Goal: Transaction & Acquisition: Purchase product/service

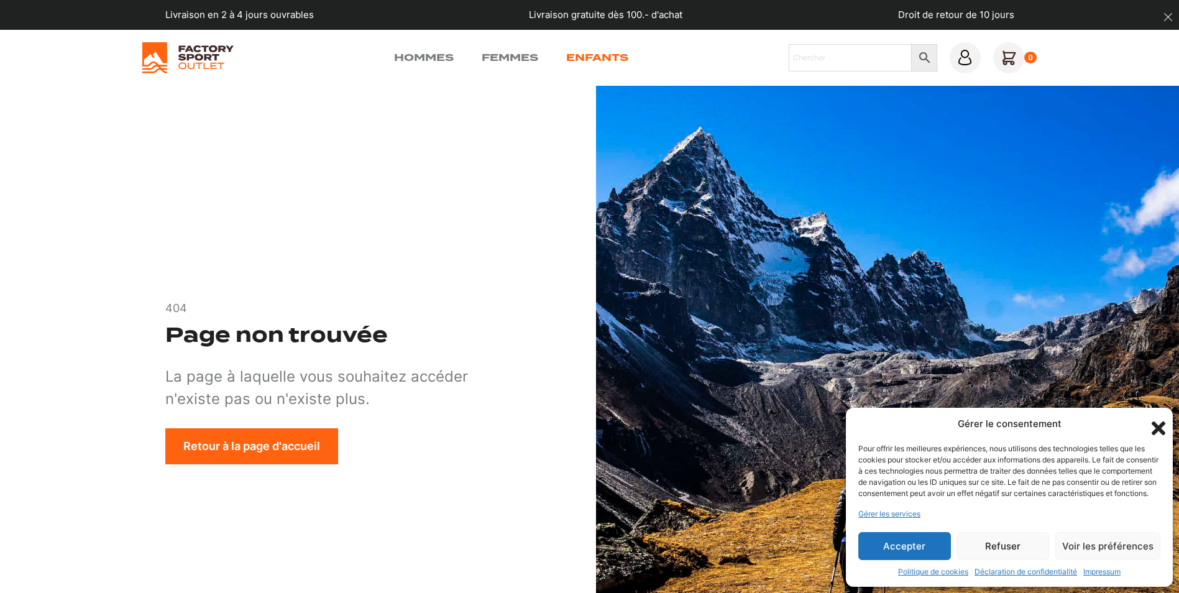
click at [575, 60] on link "Enfants" at bounding box center [597, 57] width 62 height 15
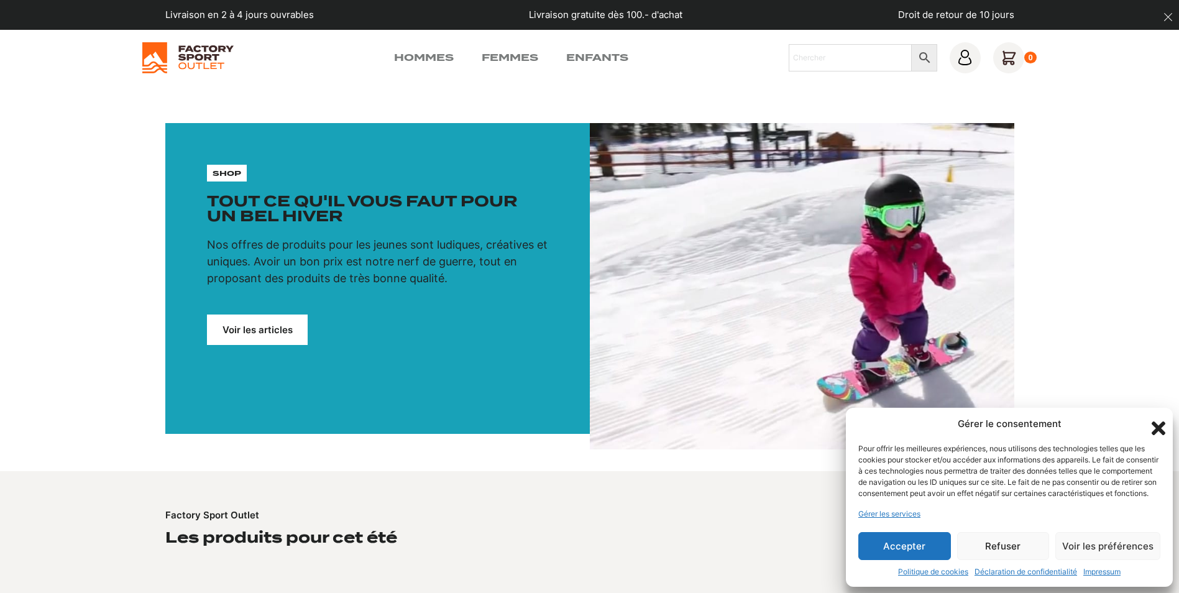
click at [994, 538] on button "Refuser" at bounding box center [1003, 546] width 93 height 28
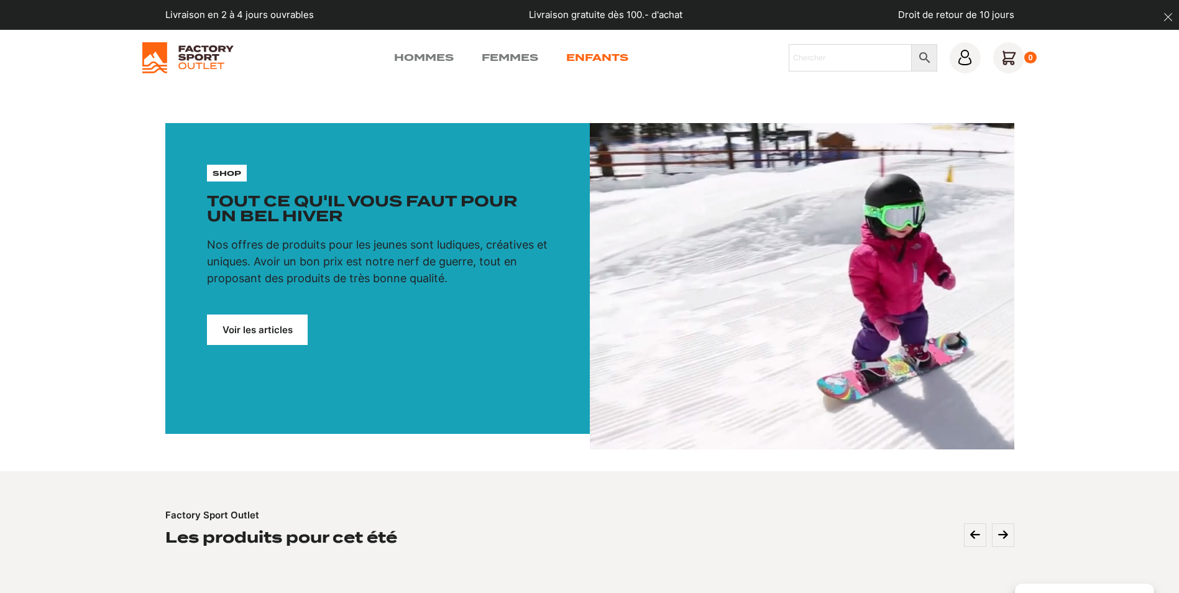
click at [609, 55] on link "Enfants" at bounding box center [597, 57] width 62 height 15
click at [261, 326] on link "Voir les articles" at bounding box center [257, 330] width 101 height 30
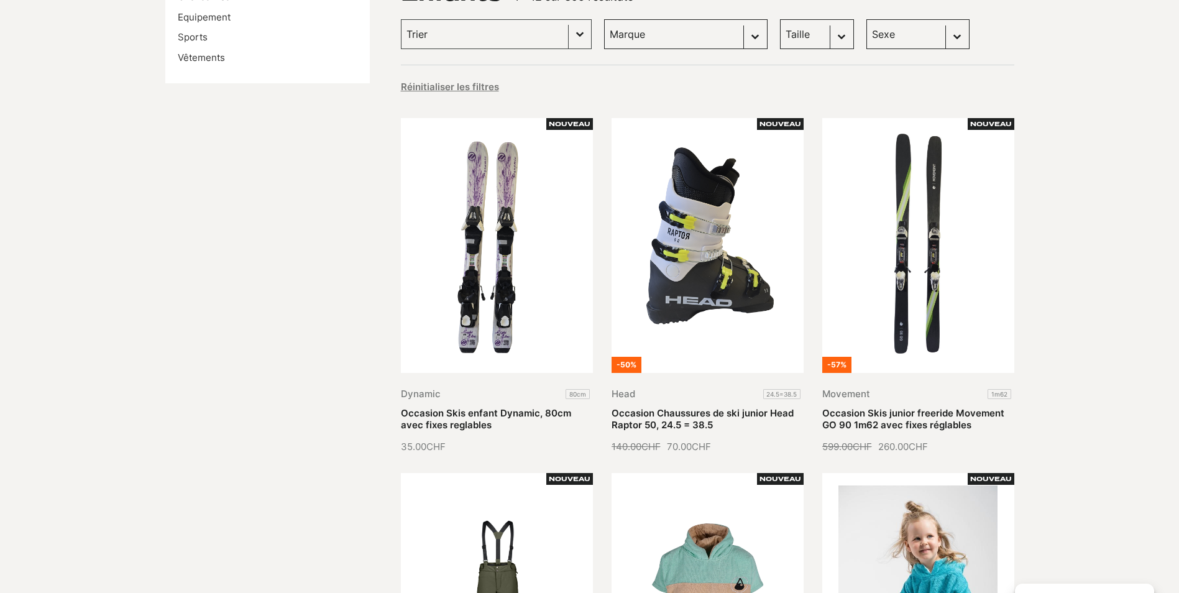
scroll to position [249, 0]
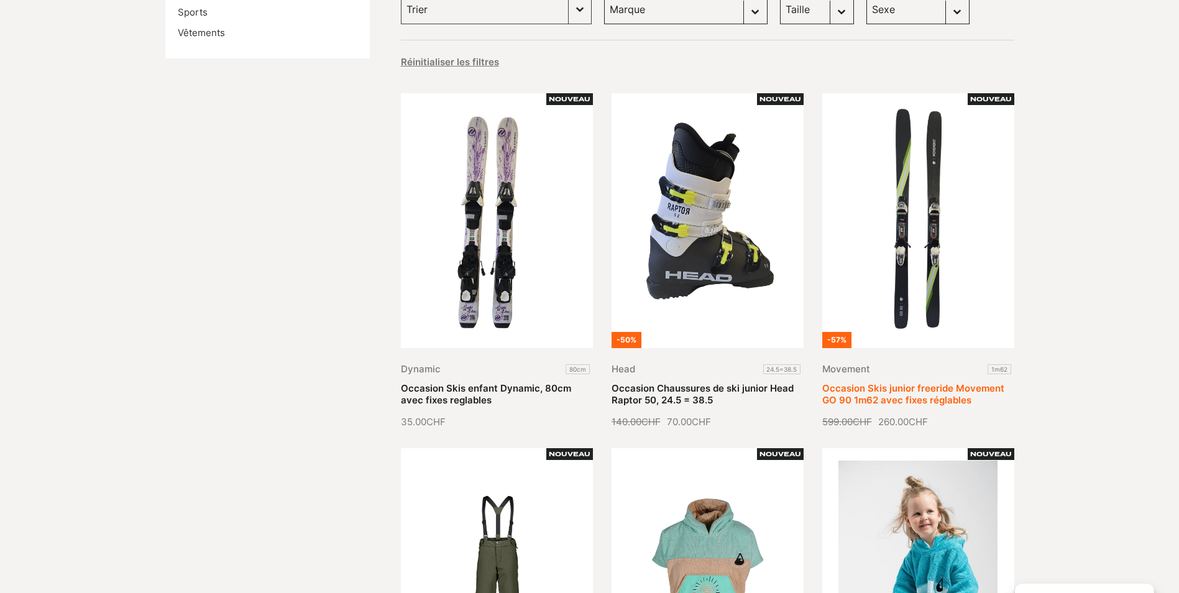
click at [929, 382] on link "Occasion Skis junior freeride Movement GO 90 1m62 avec fixes réglables" at bounding box center [914, 394] width 182 height 24
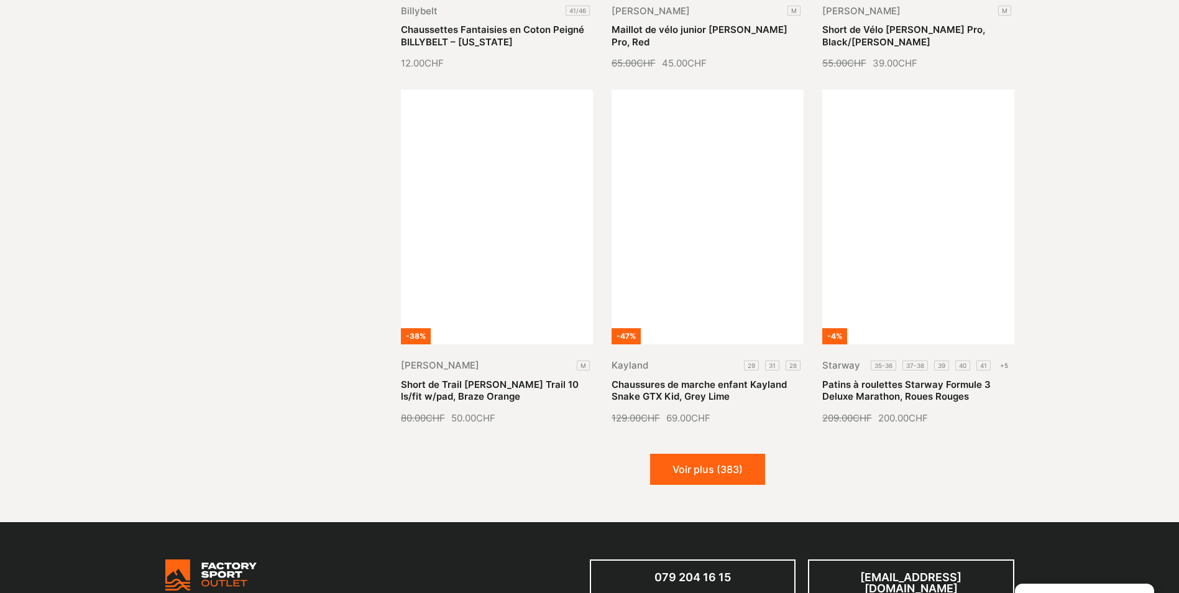
scroll to position [1318, 0]
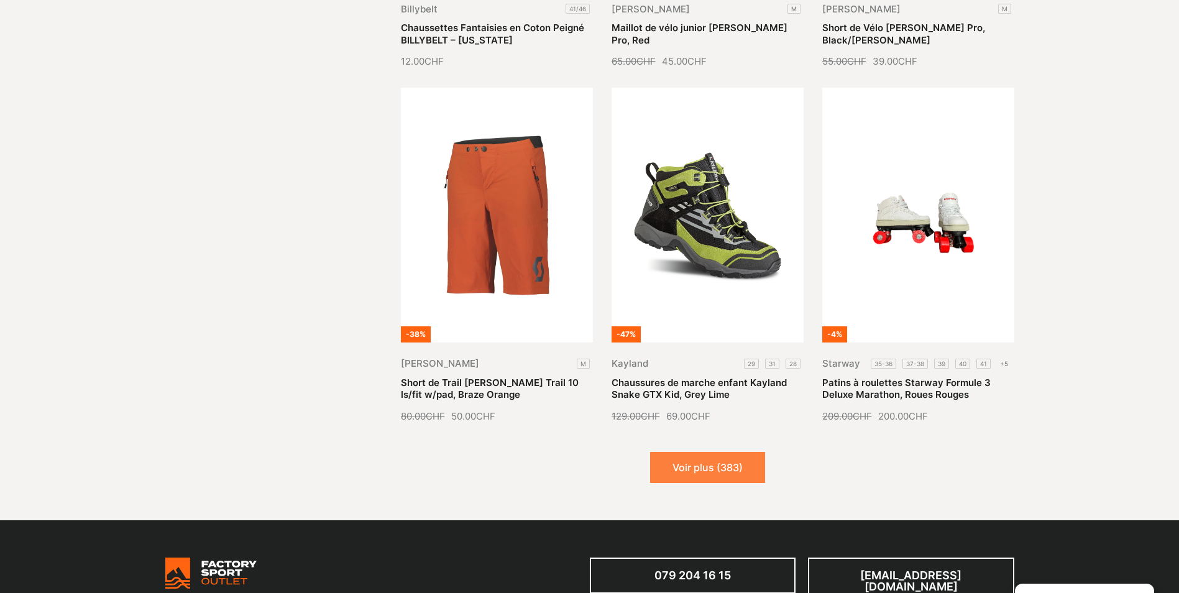
click at [684, 465] on button "Voir plus (383)" at bounding box center [707, 467] width 115 height 31
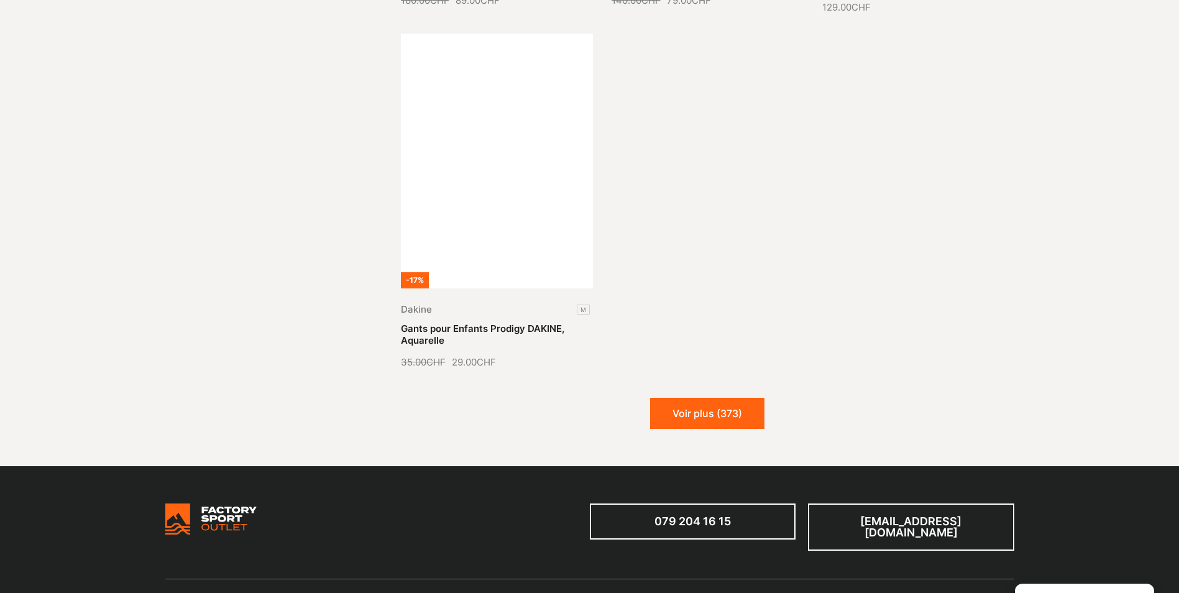
scroll to position [2785, 0]
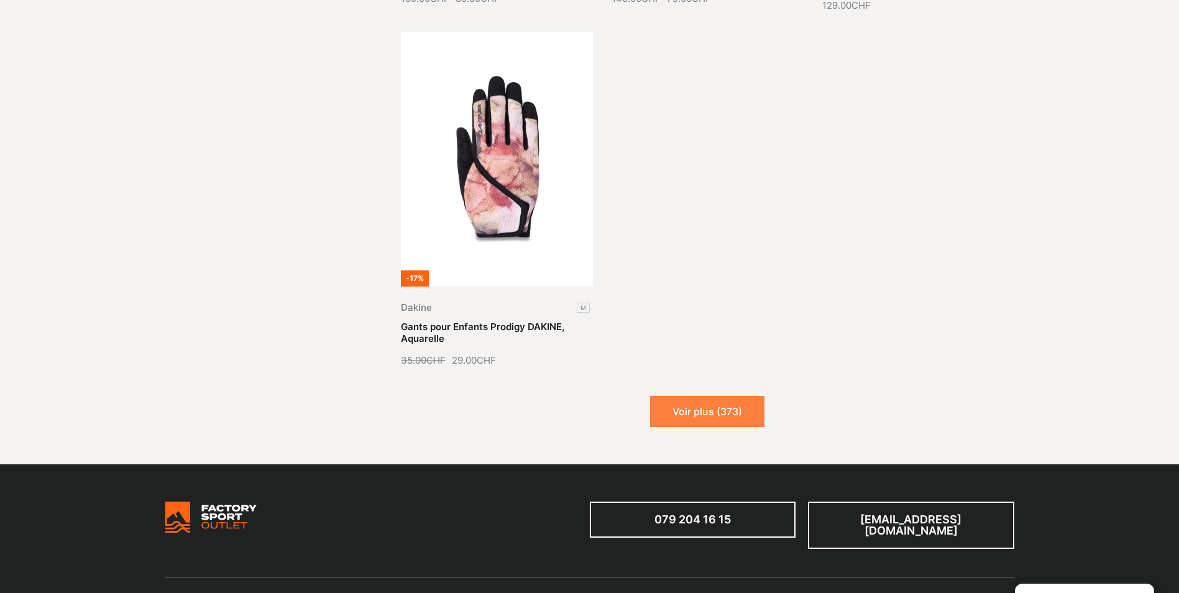
click at [695, 399] on button "Voir plus (373)" at bounding box center [707, 411] width 114 height 31
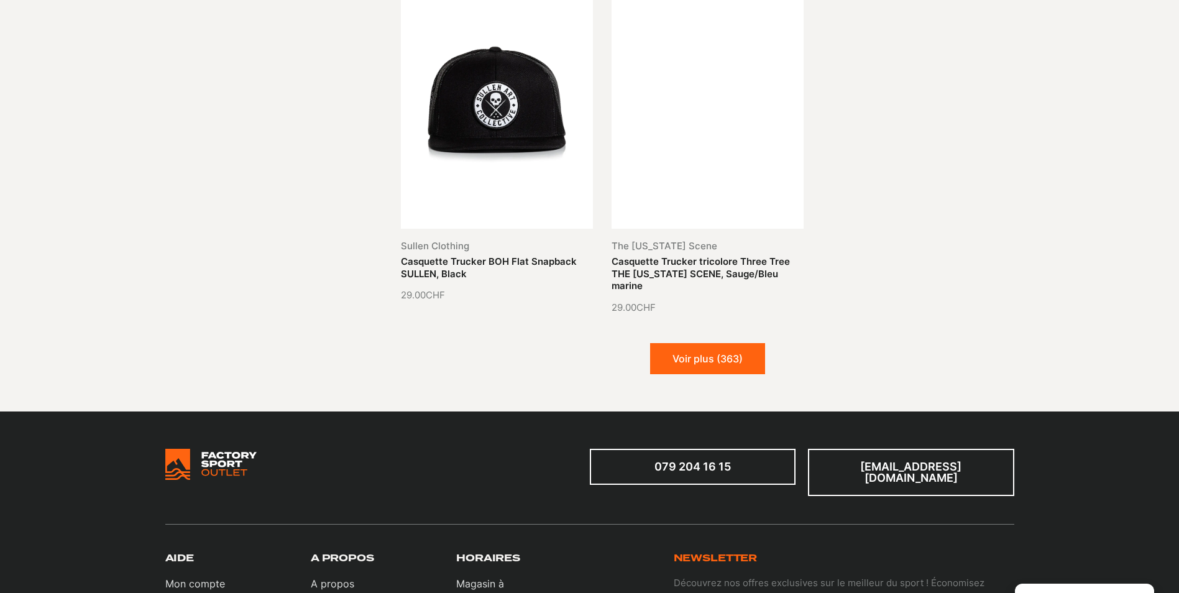
scroll to position [4029, 0]
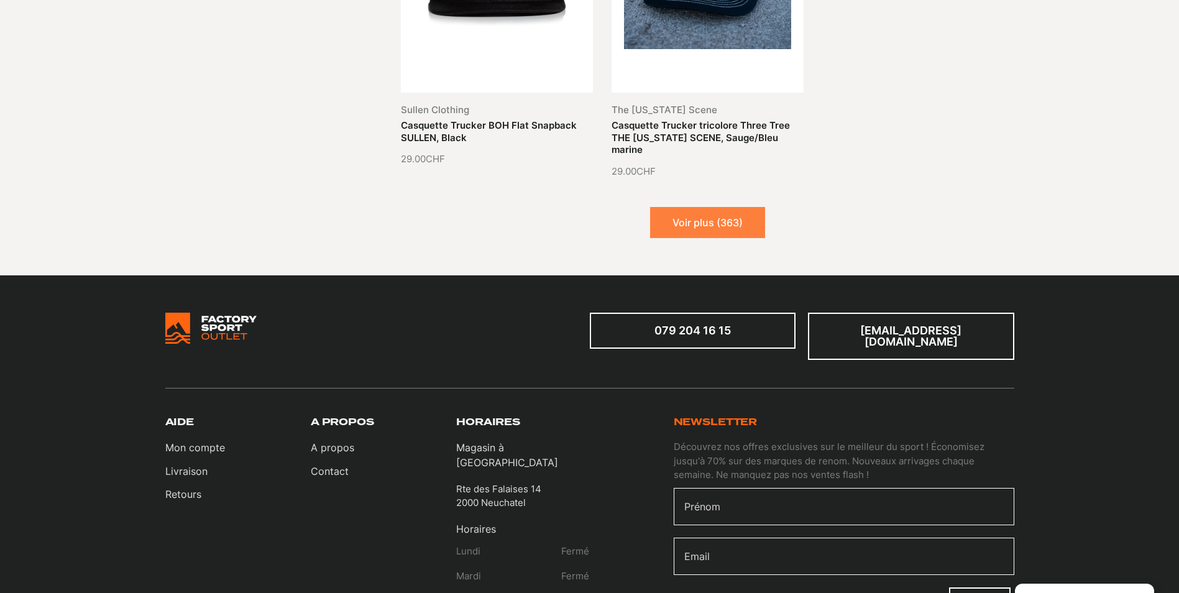
click at [685, 226] on button "Voir plus (363)" at bounding box center [707, 222] width 115 height 31
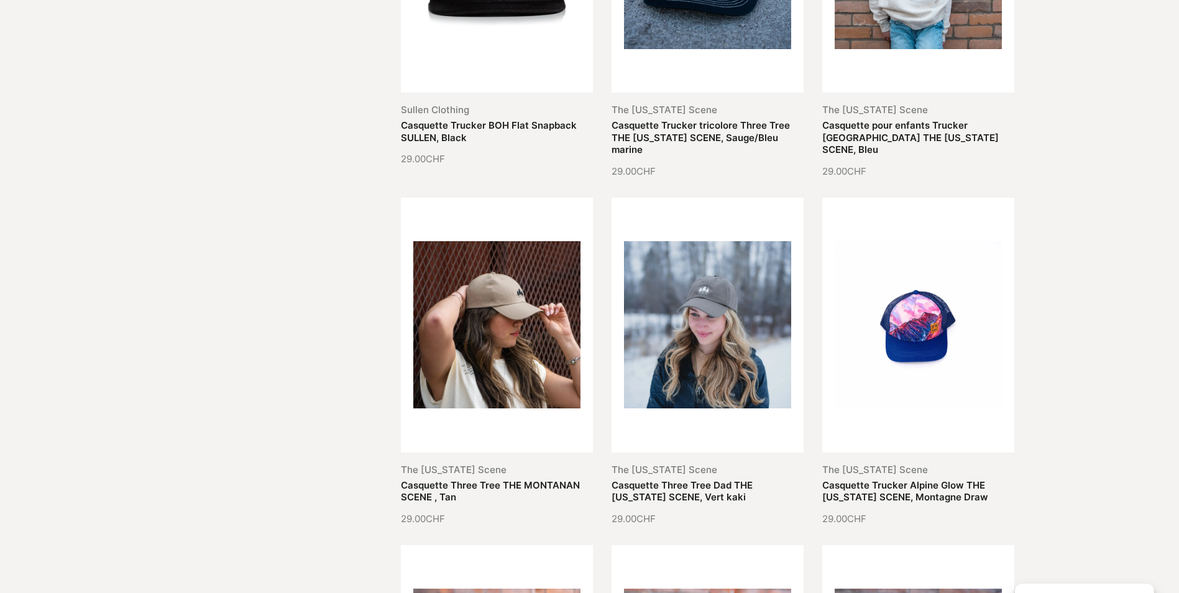
click at [685, 479] on link "Casquette Three Tree Dad THE MONTANA SCENE, Vert kaki" at bounding box center [682, 491] width 141 height 24
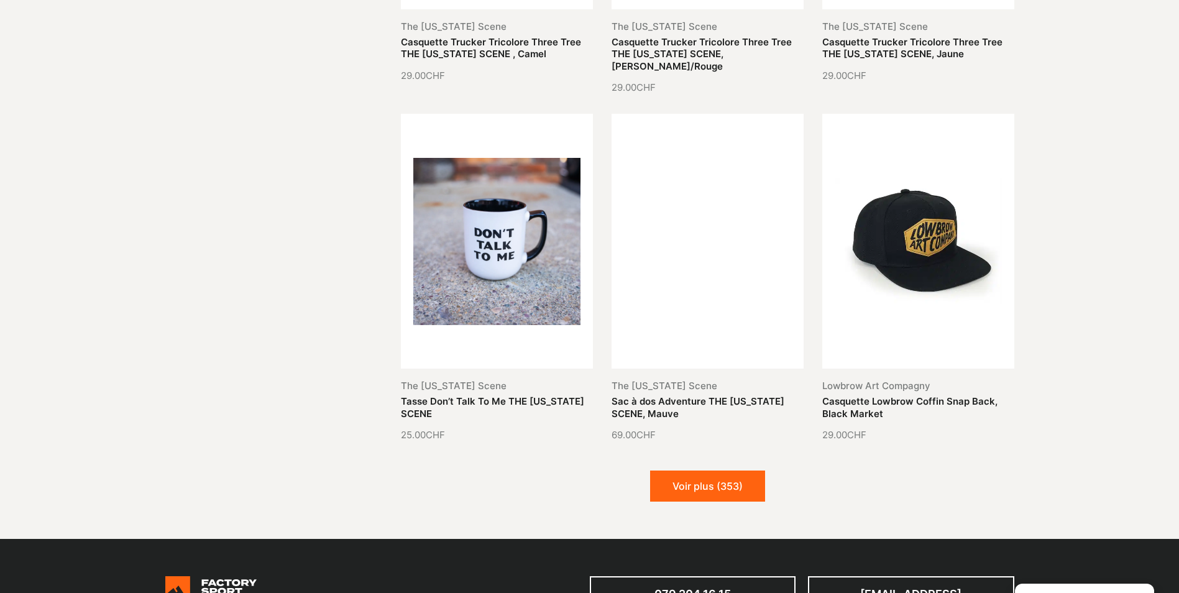
scroll to position [4924, 0]
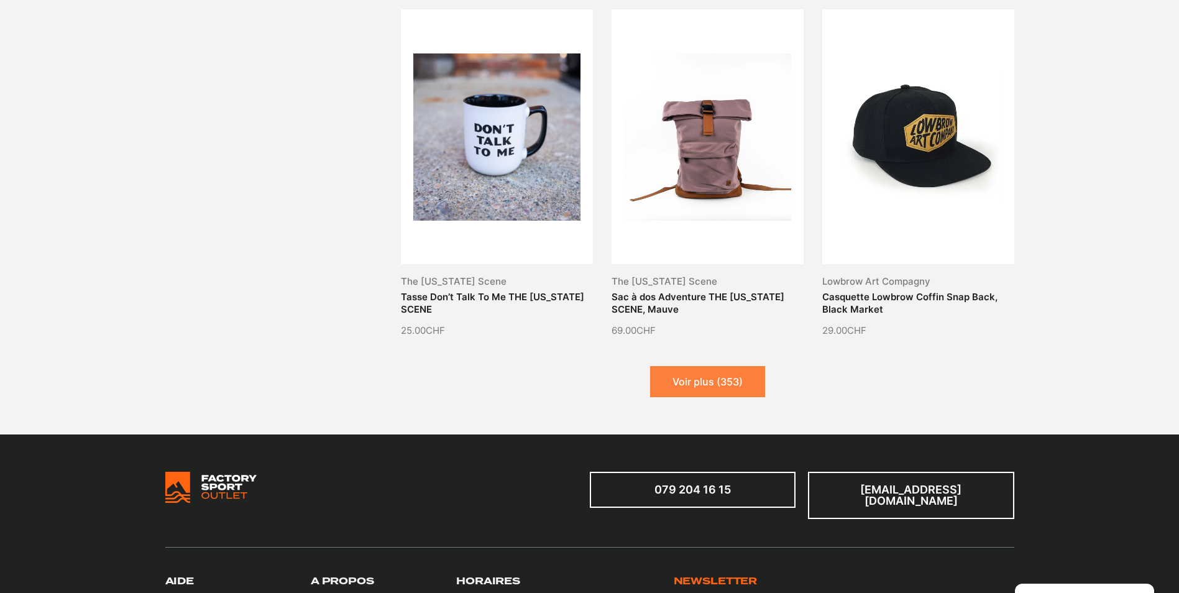
click at [676, 367] on button "Voir plus (353)" at bounding box center [707, 381] width 115 height 31
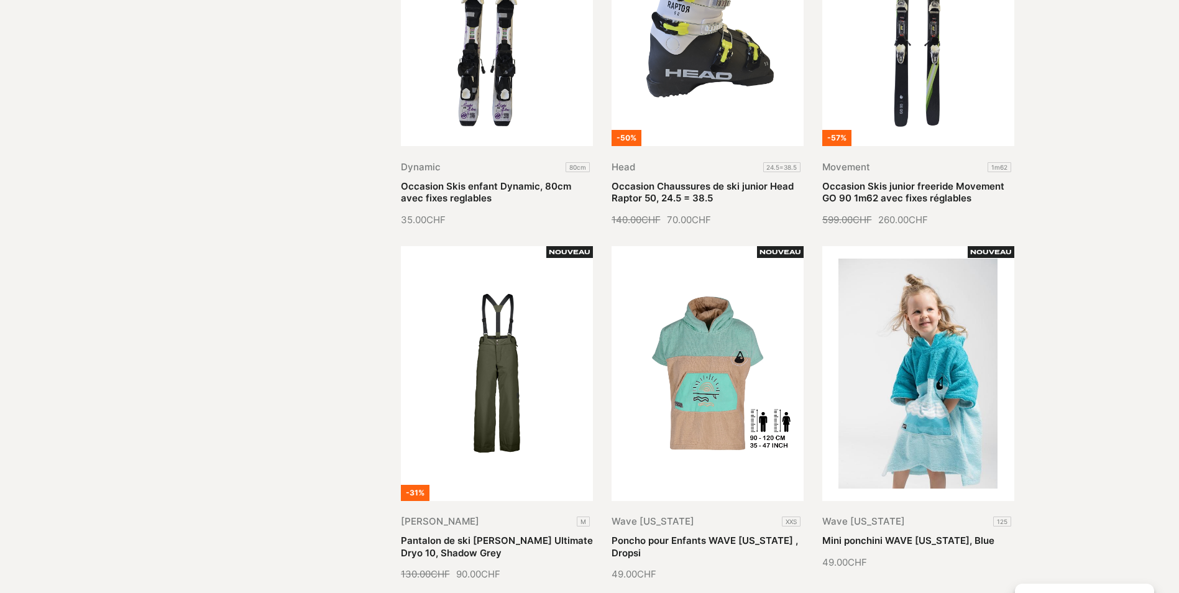
scroll to position [0, 0]
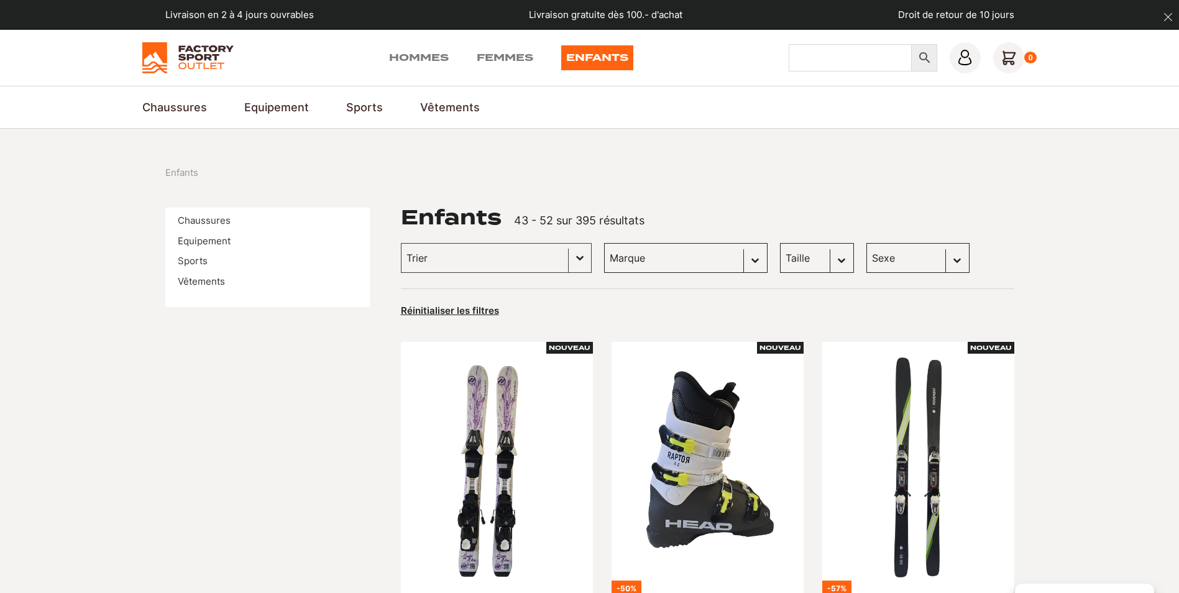
click at [839, 54] on input "Chercher" at bounding box center [850, 57] width 123 height 27
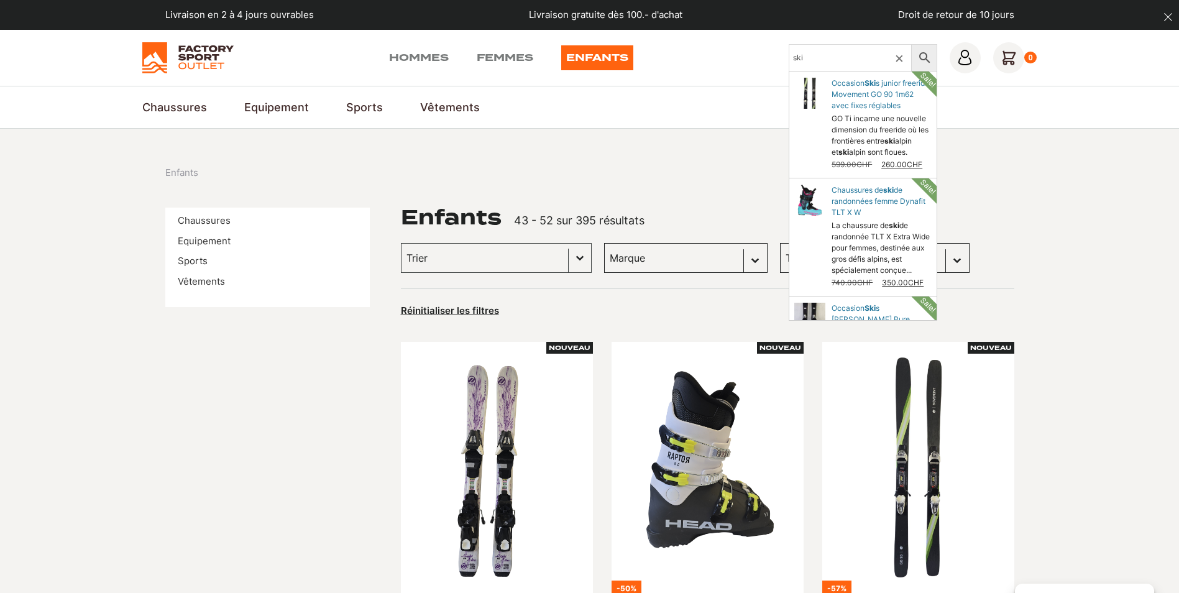
type input "ski"
click at [925, 55] on icon at bounding box center [925, 57] width 26 height 15
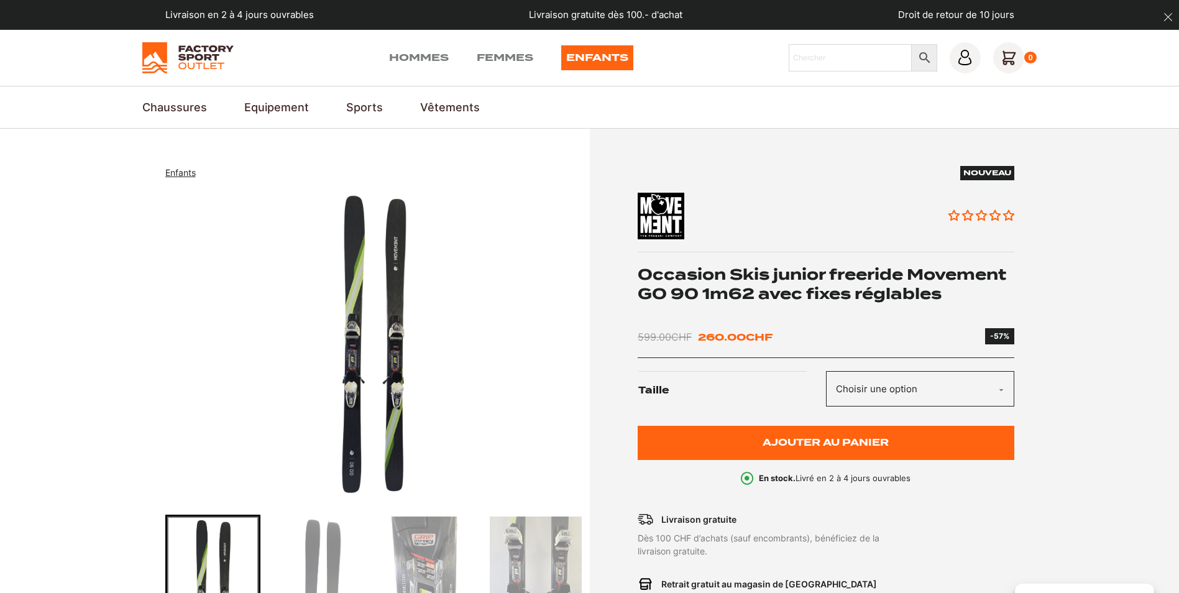
click at [943, 390] on select "Choisir une option 1m62" at bounding box center [920, 388] width 188 height 35
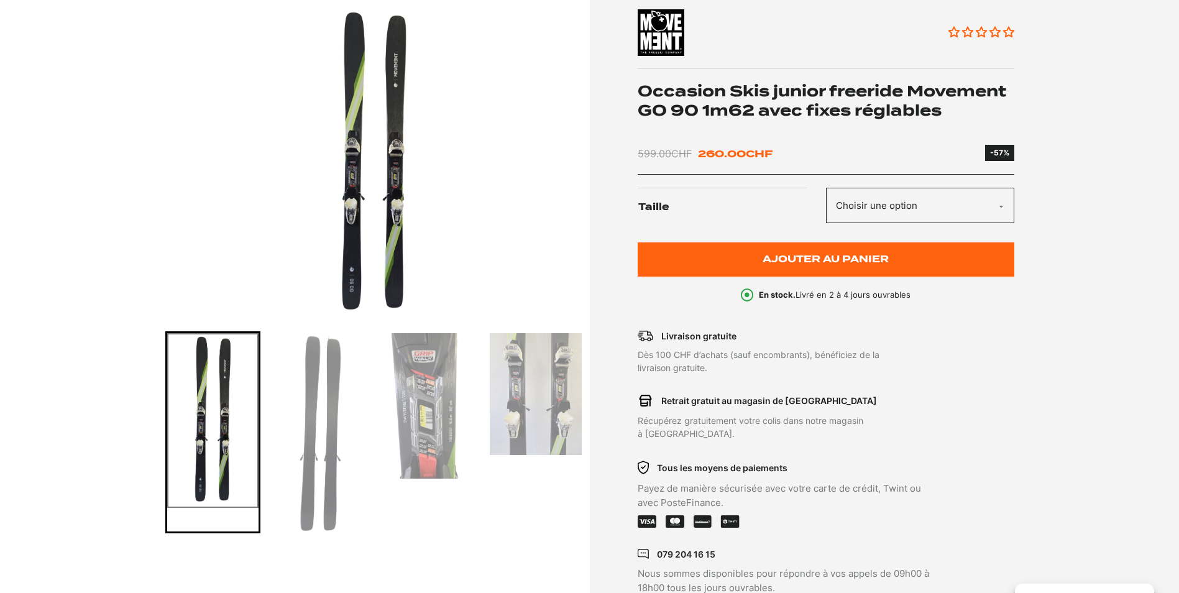
scroll to position [208, 0]
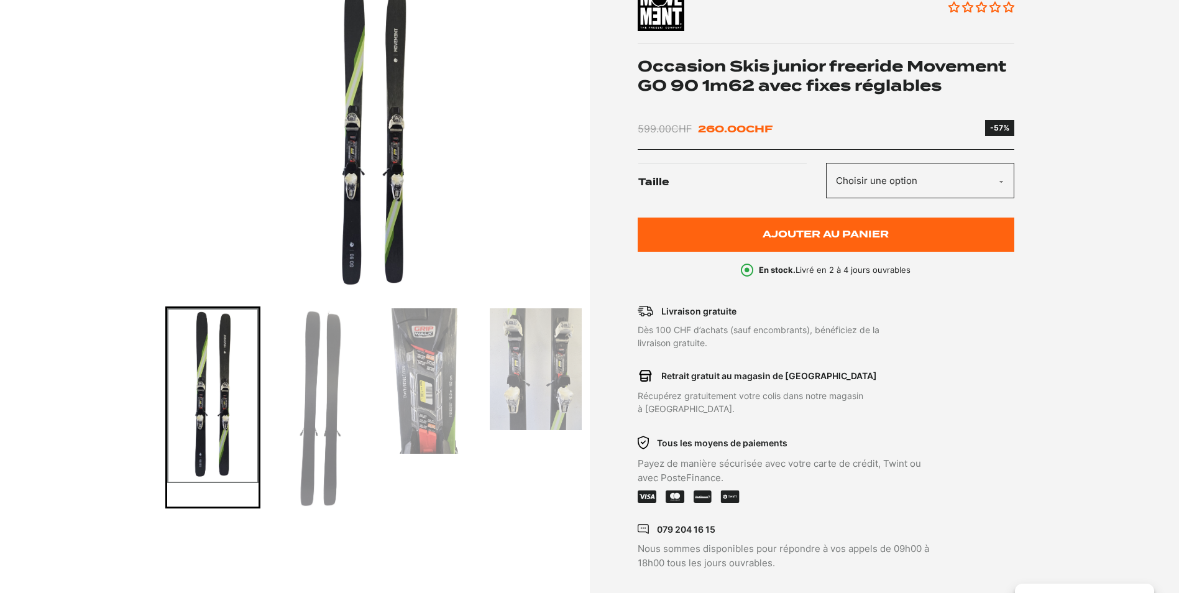
click at [425, 377] on img "Go to slide 3" at bounding box center [427, 380] width 91 height 145
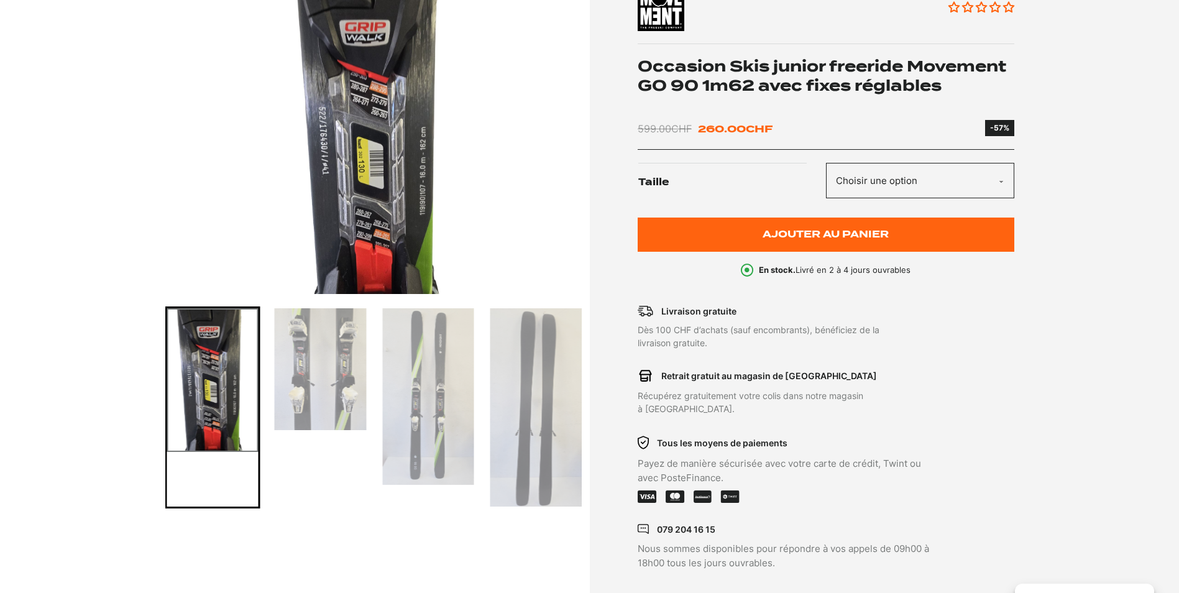
click at [349, 368] on img "Go to slide 4" at bounding box center [320, 369] width 91 height 122
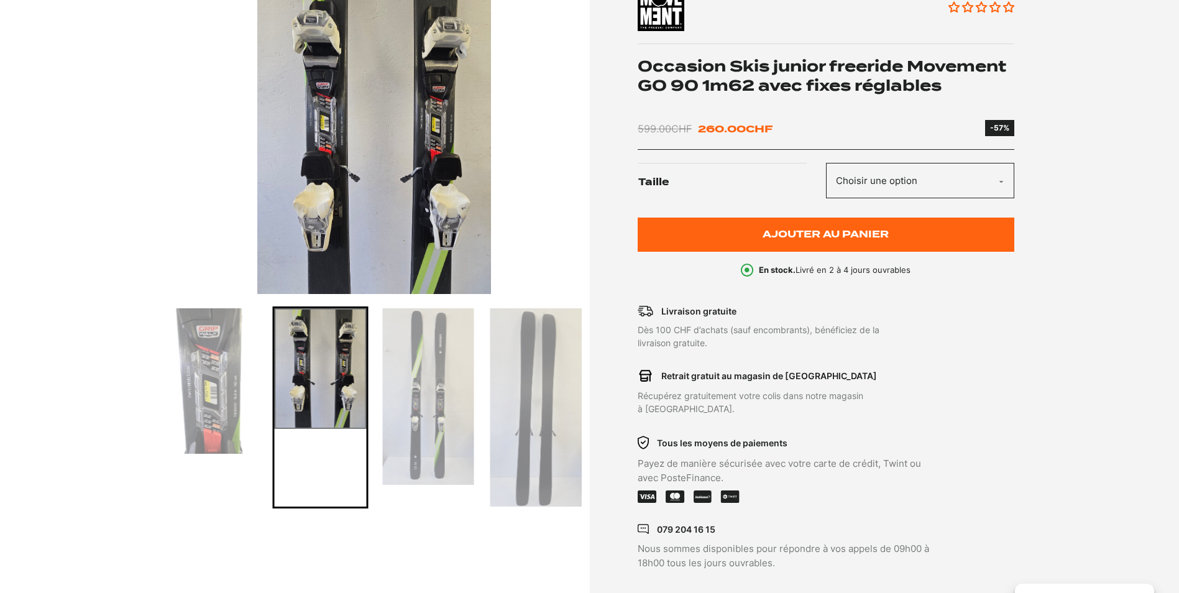
click at [408, 347] on img "Go to slide 5" at bounding box center [427, 396] width 91 height 177
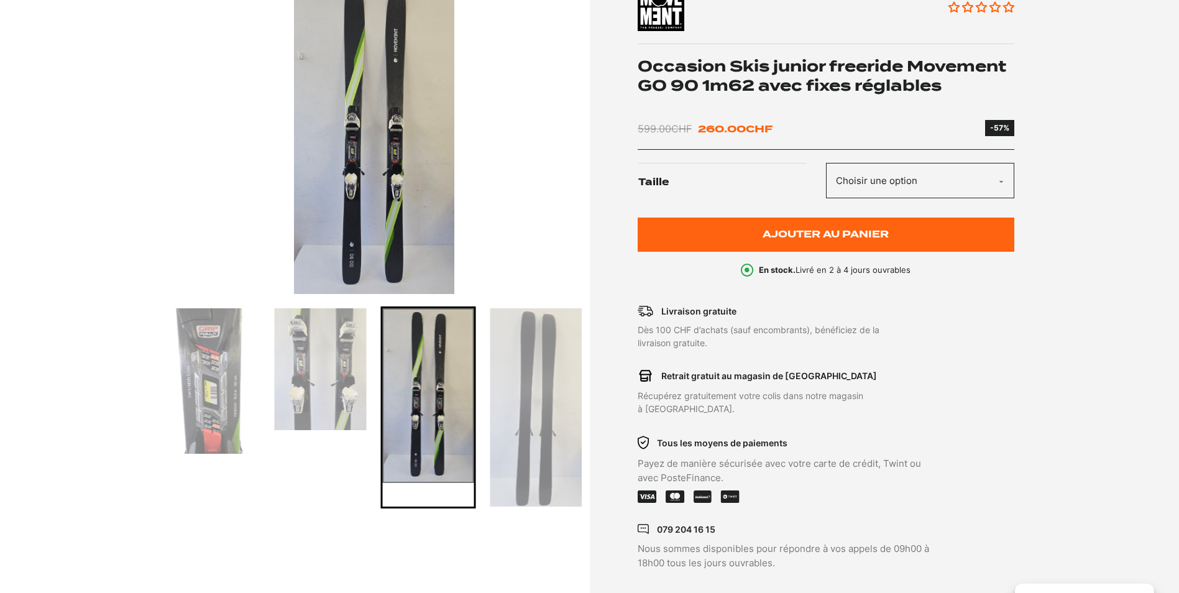
click at [545, 367] on img "Go to slide 6" at bounding box center [535, 407] width 91 height 198
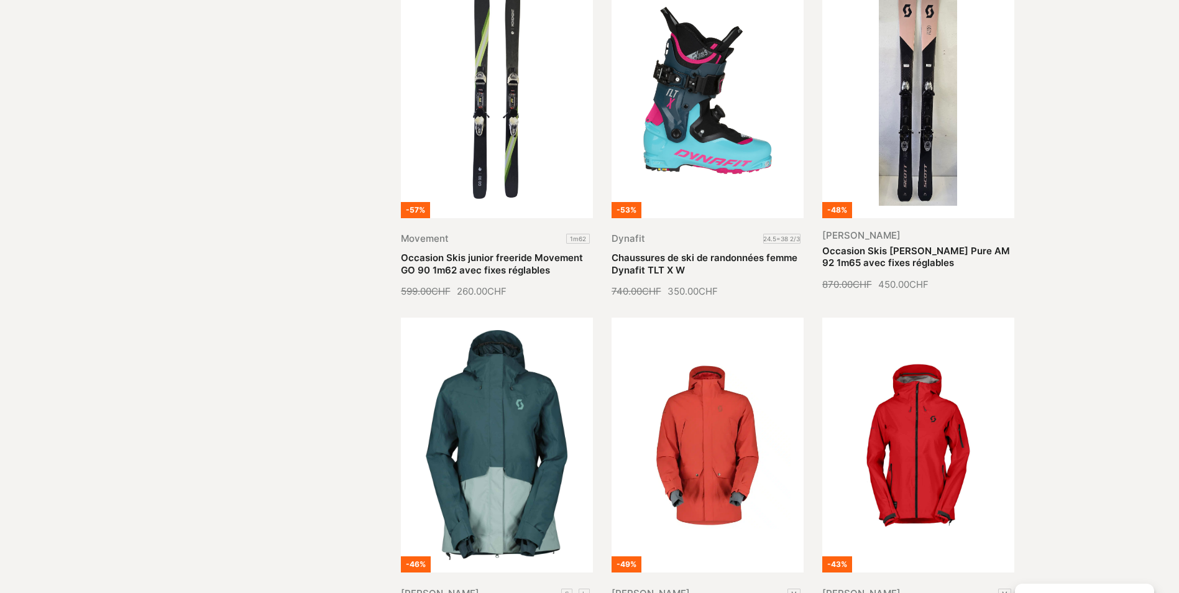
scroll to position [373, 0]
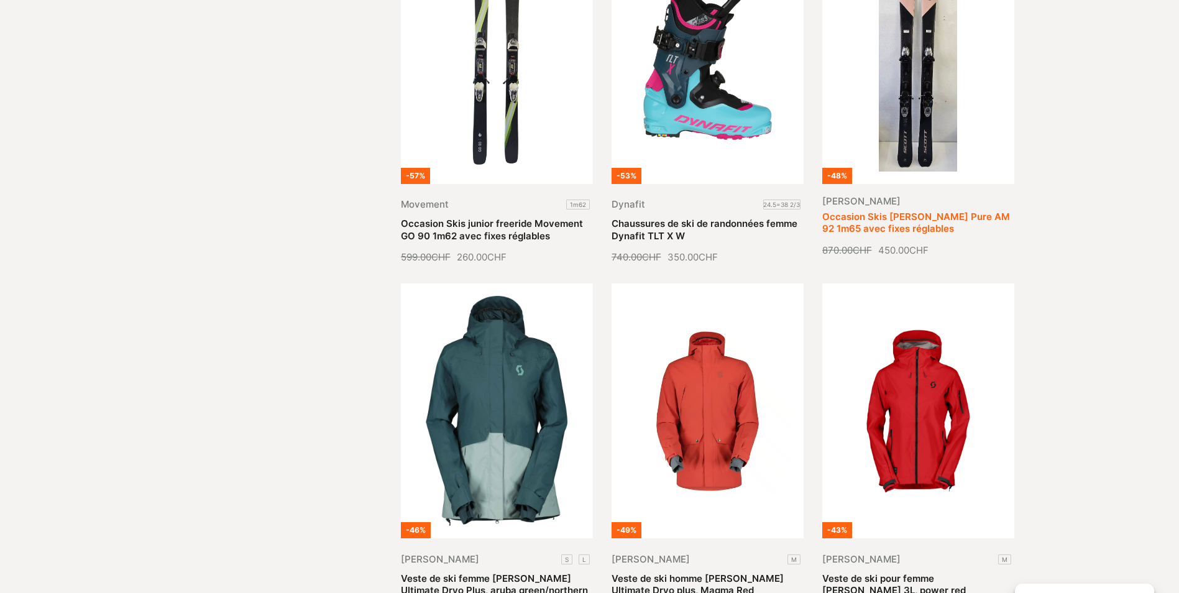
click at [971, 211] on link "Occasion Skis Scott Pure AM 92 1m65 avec fixes réglables" at bounding box center [917, 223] width 188 height 24
click at [167, 223] on div "Enfants Femmes Hommes Shop Accessoires Accessoires Accessoires Accessoires d'Hy…" at bounding box center [589, 594] width 849 height 1598
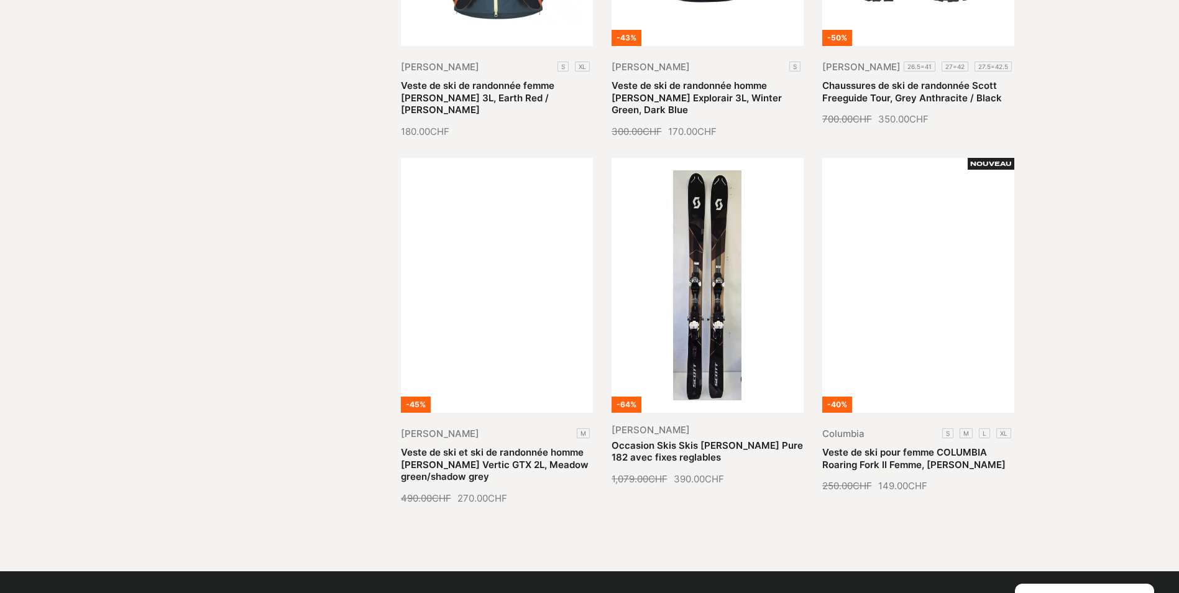
scroll to position [1293, 0]
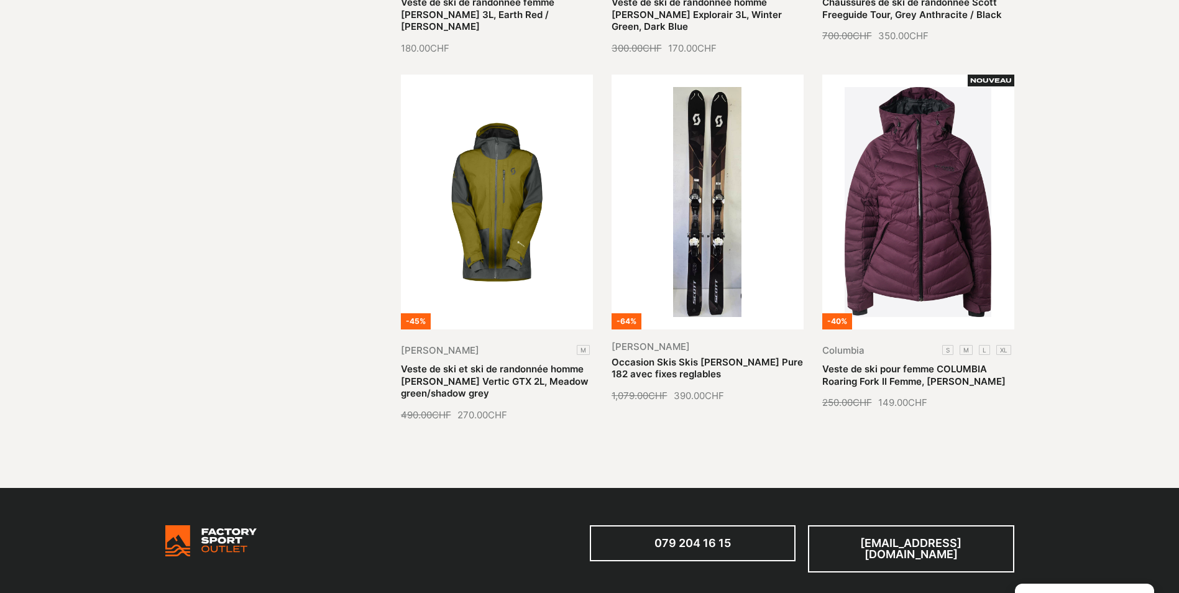
scroll to position [1318, 0]
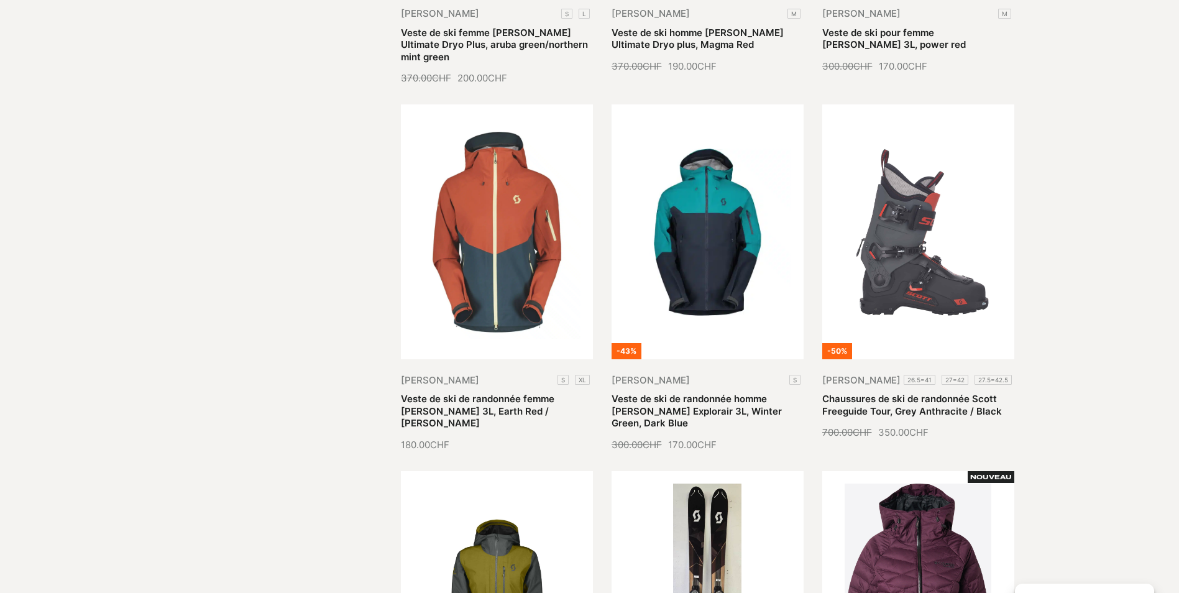
scroll to position [920, 0]
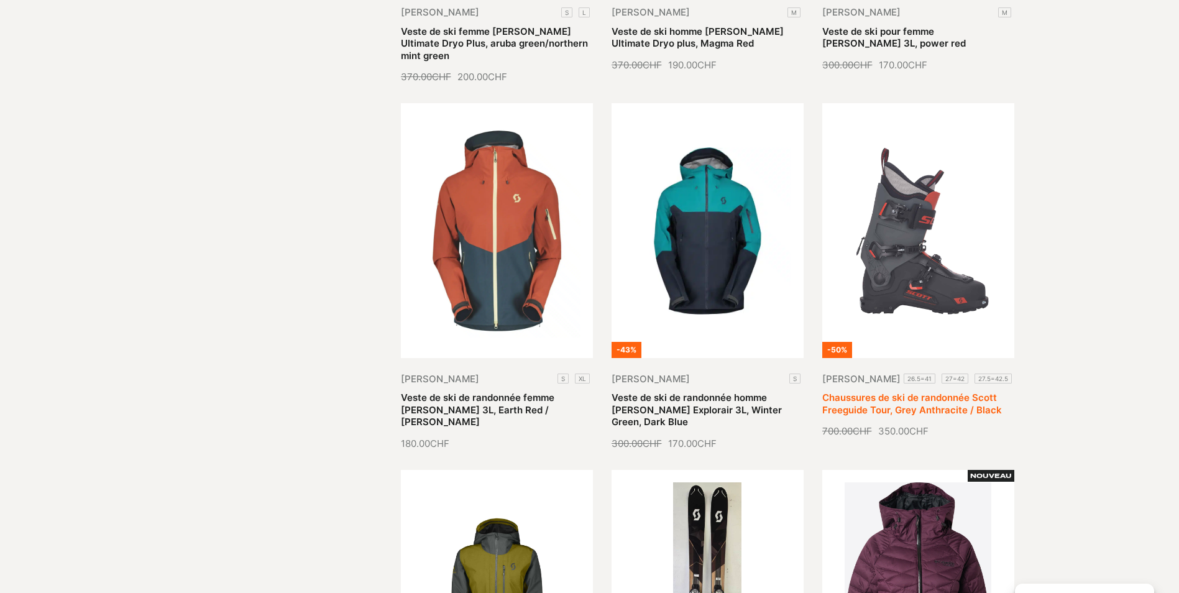
click at [884, 392] on link "Chaussures de ski de randonnée Scott Freeguide Tour, Grey Anthracite / Black" at bounding box center [913, 404] width 180 height 24
click at [907, 397] on link "Chaussures de ski de randonnée Scott Freeguide Tour, Grey Anthracite / Black" at bounding box center [913, 404] width 180 height 24
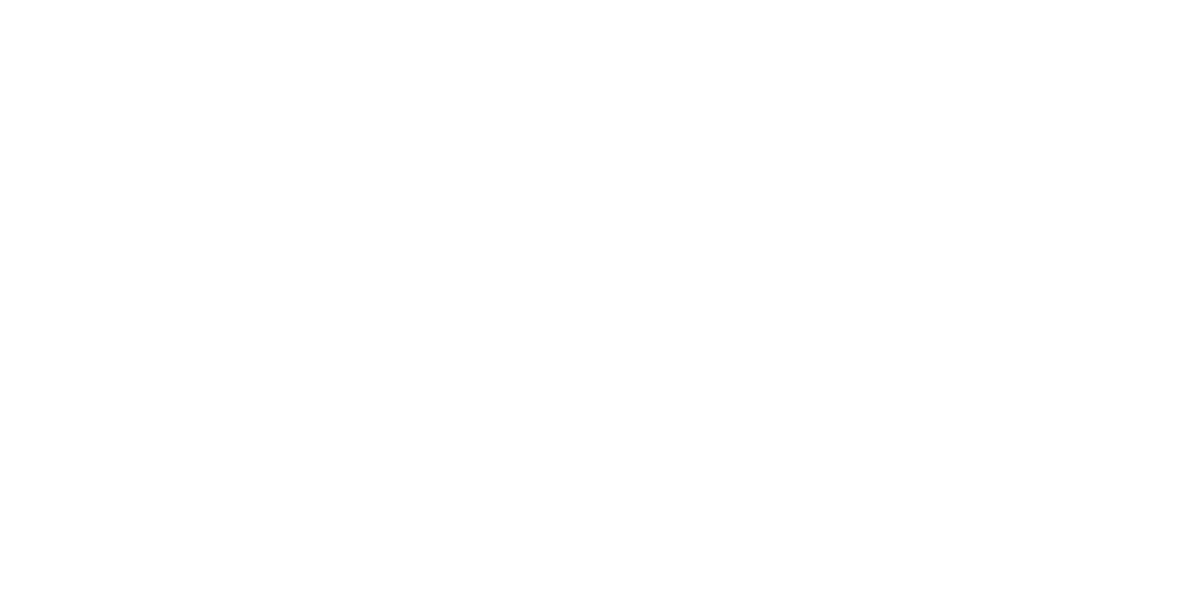
click at [216, 167] on body "Passer au contenu principal Atteindre le pied de page" at bounding box center [594, 296] width 1189 height 593
click at [545, 221] on body "Passer au contenu principal Atteindre le pied de page" at bounding box center [594, 296] width 1189 height 593
click at [1175, 373] on body "Passer au contenu principal Atteindre le pied de page" at bounding box center [594, 296] width 1189 height 593
